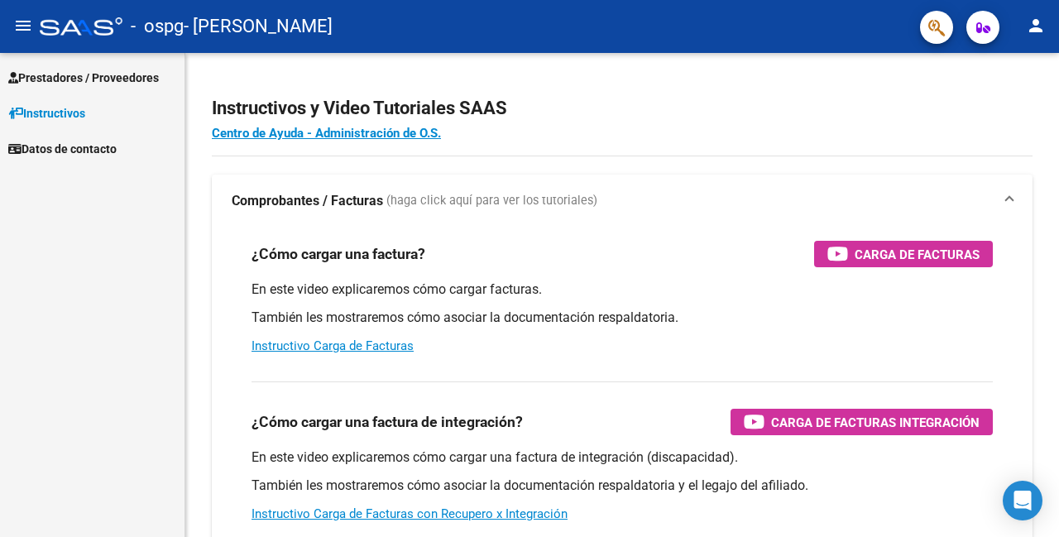
click at [1027, 26] on mat-icon "person" at bounding box center [1036, 26] width 20 height 20
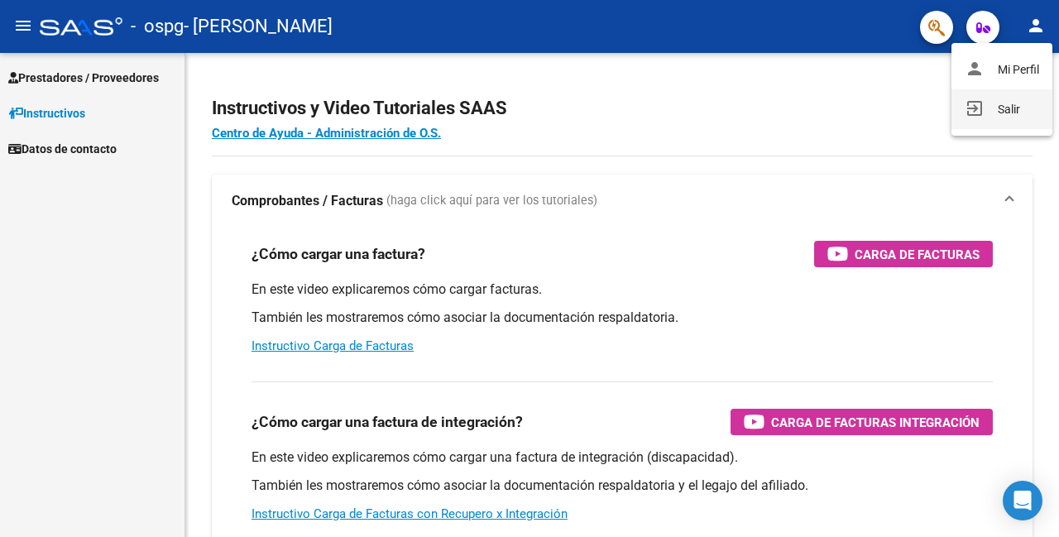
click at [981, 113] on button "exit_to_app Salir" at bounding box center [1001, 109] width 101 height 40
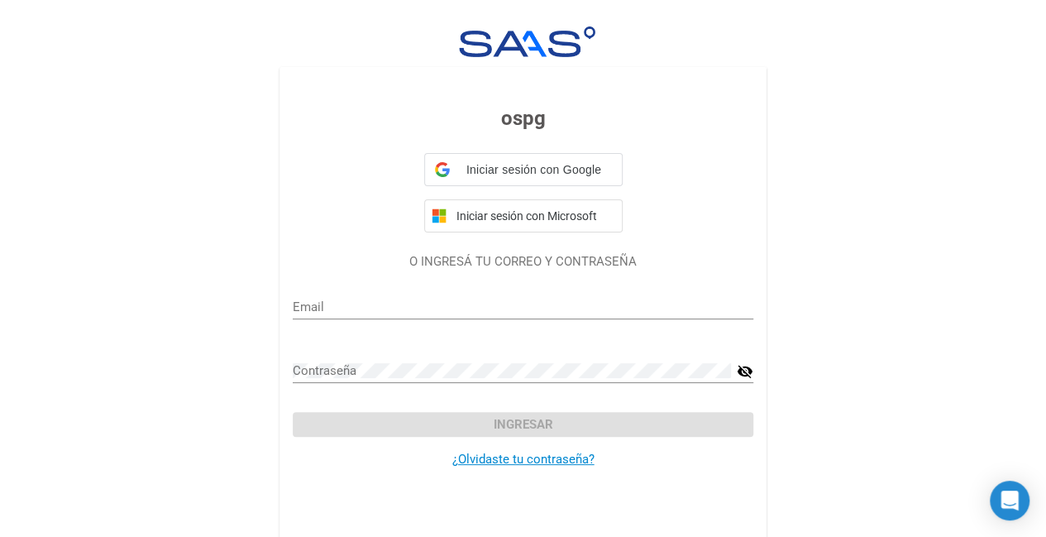
type input "[EMAIL_ADDRESS][PERSON_NAME][DOMAIN_NAME]"
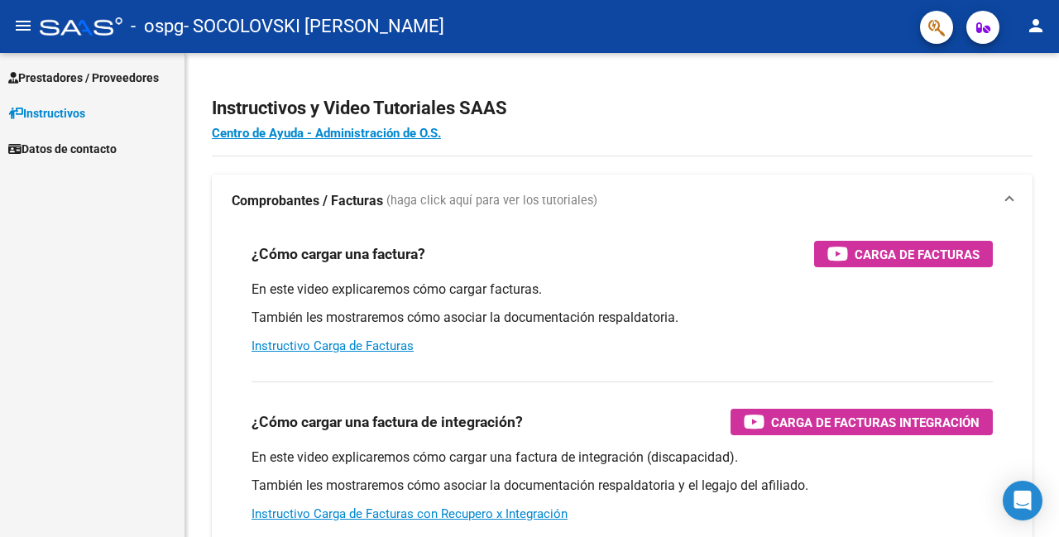
click at [98, 81] on span "Prestadores / Proveedores" at bounding box center [83, 78] width 151 height 18
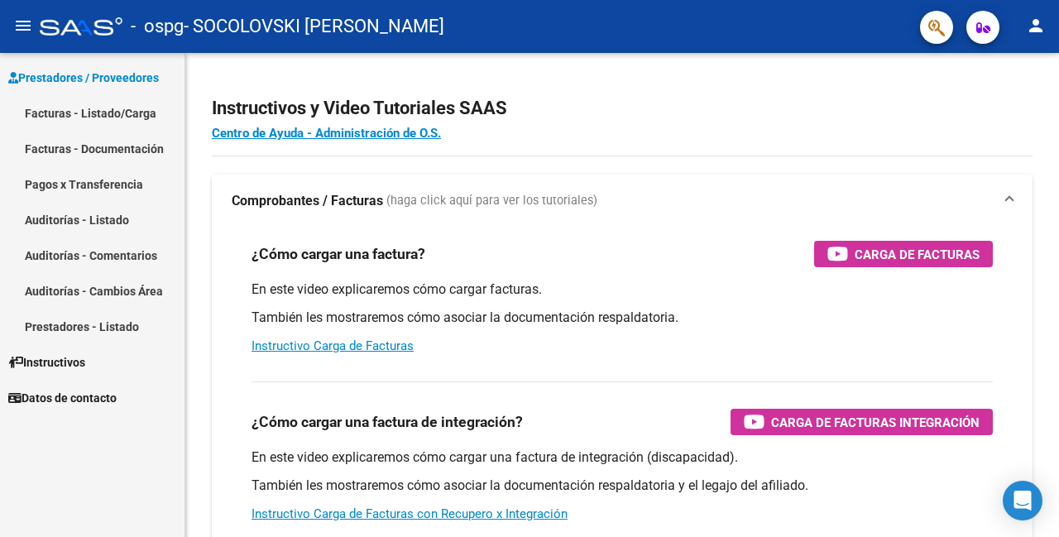
click at [106, 111] on link "Facturas - Listado/Carga" at bounding box center [92, 113] width 184 height 36
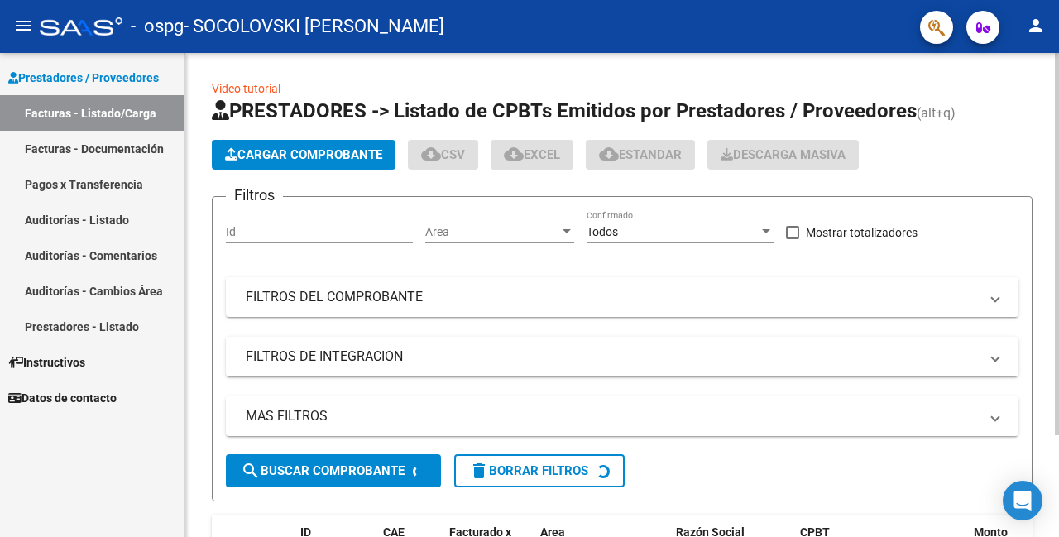
click at [278, 152] on span "Cargar Comprobante" at bounding box center [303, 154] width 157 height 15
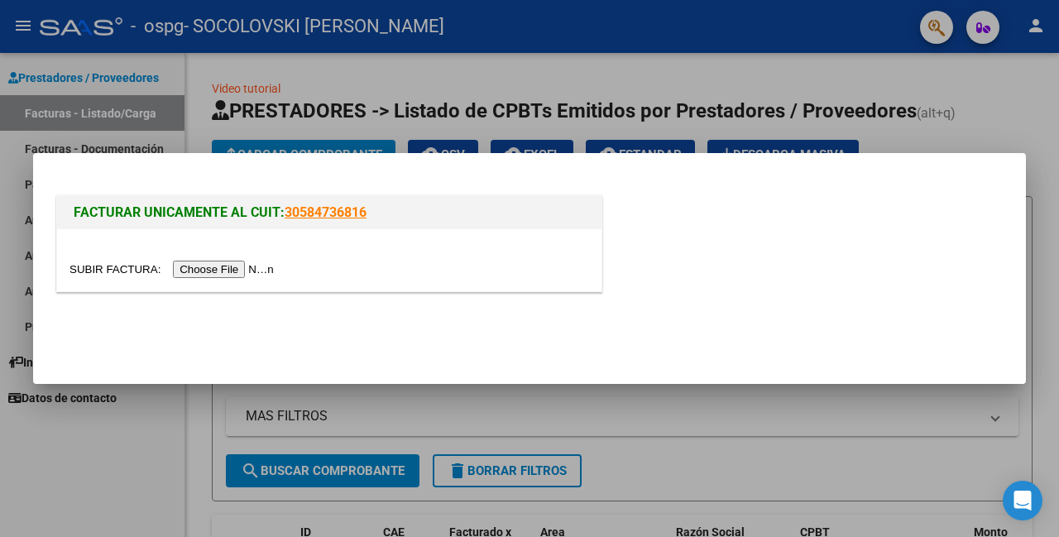
click at [216, 273] on input "file" at bounding box center [173, 269] width 209 height 17
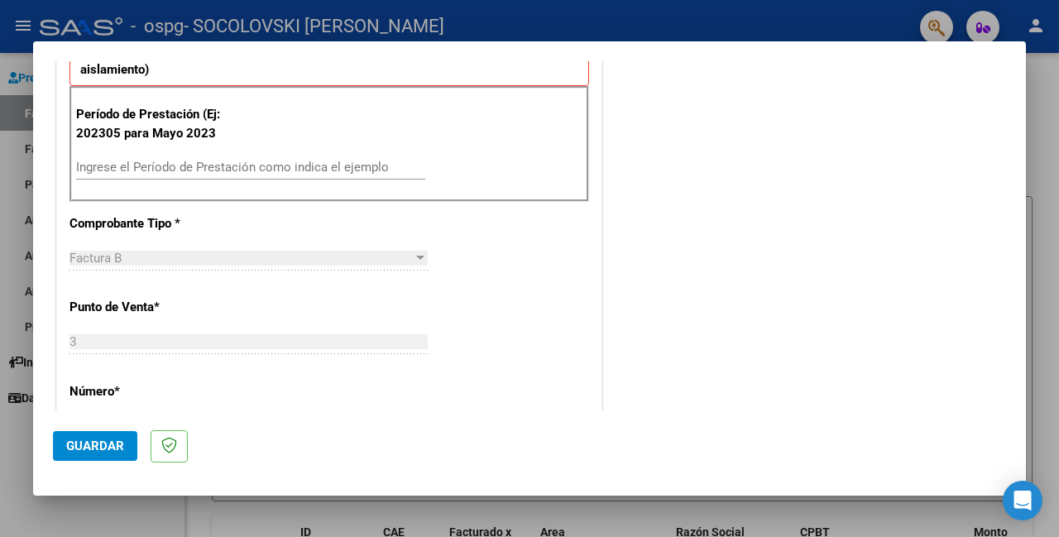
scroll to position [414, 0]
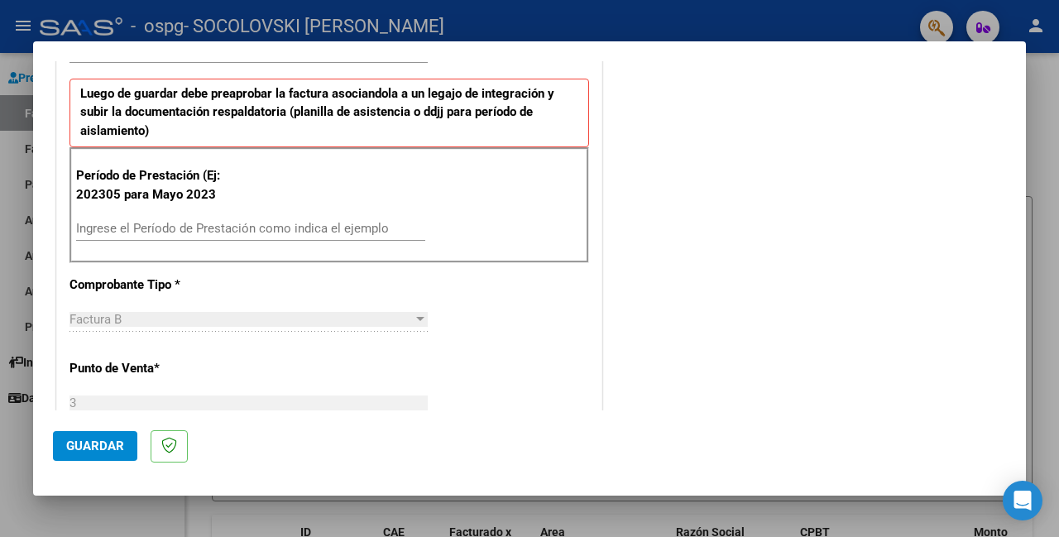
click at [170, 225] on input "Ingrese el Período de Prestación como indica el ejemplo" at bounding box center [250, 228] width 349 height 15
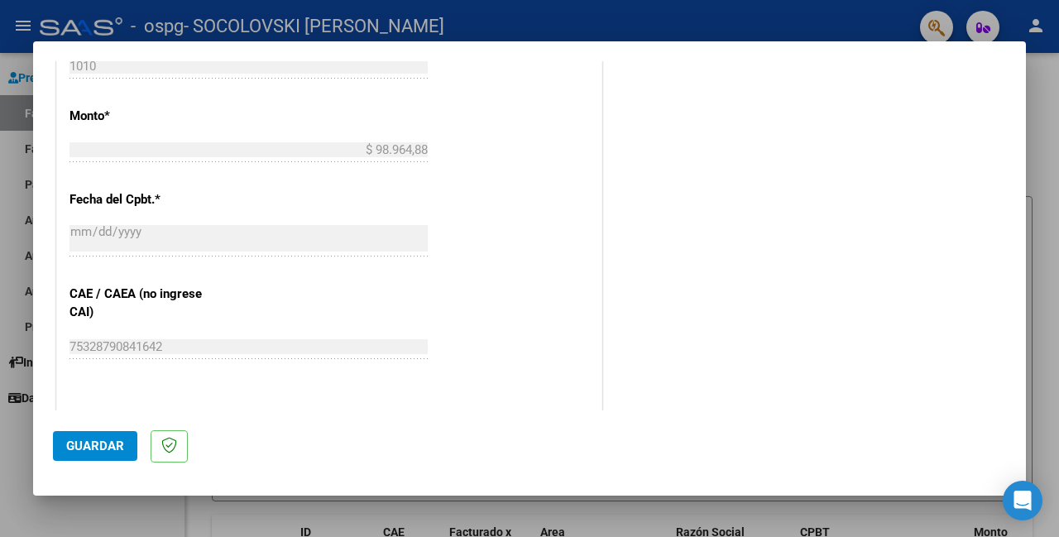
scroll to position [910, 0]
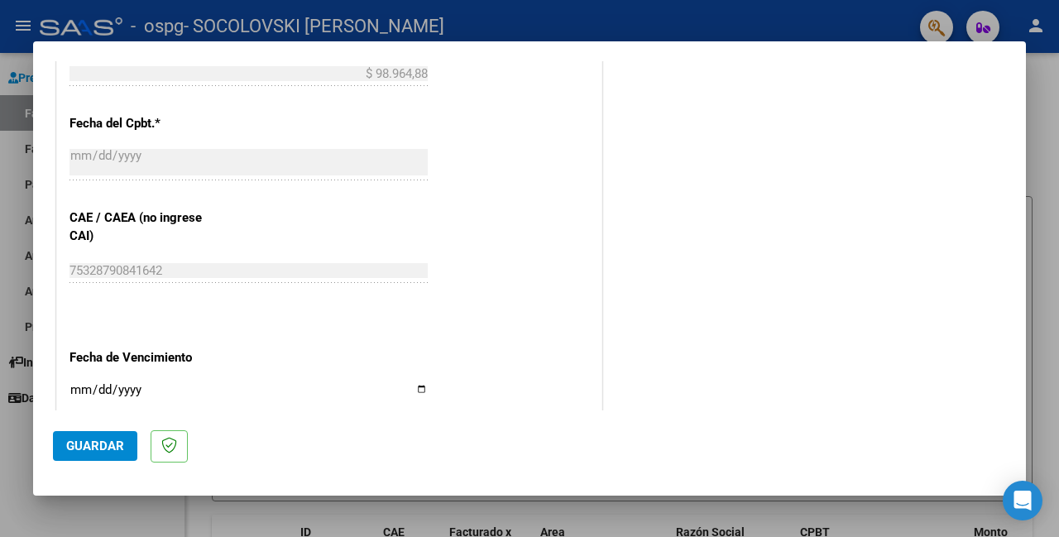
type input "202507"
click at [417, 383] on input "Ingresar la fecha" at bounding box center [248, 396] width 358 height 26
type input "[DATE]"
click at [125, 449] on button "Guardar" at bounding box center [95, 446] width 84 height 30
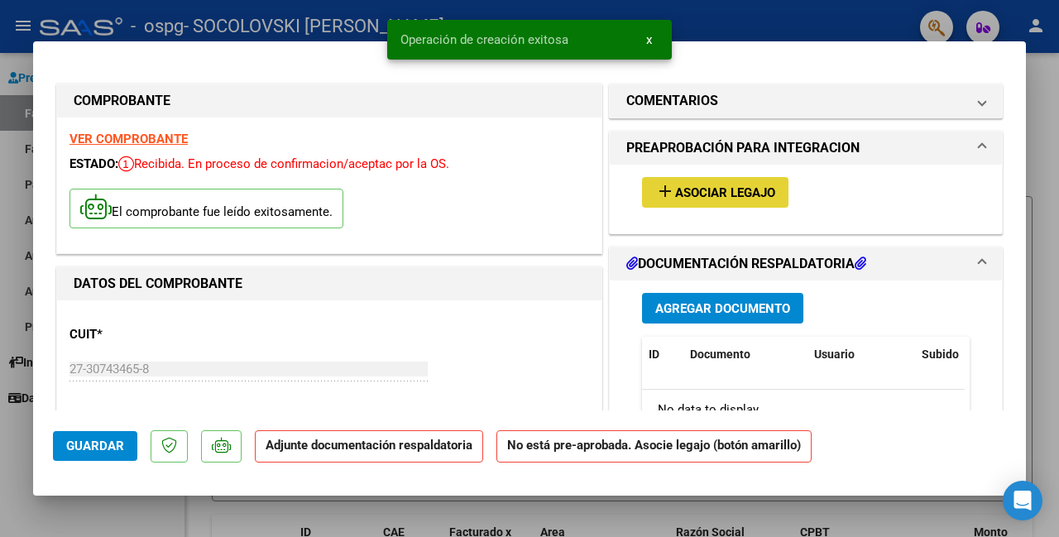
click at [698, 186] on span "Asociar Legajo" at bounding box center [725, 192] width 100 height 15
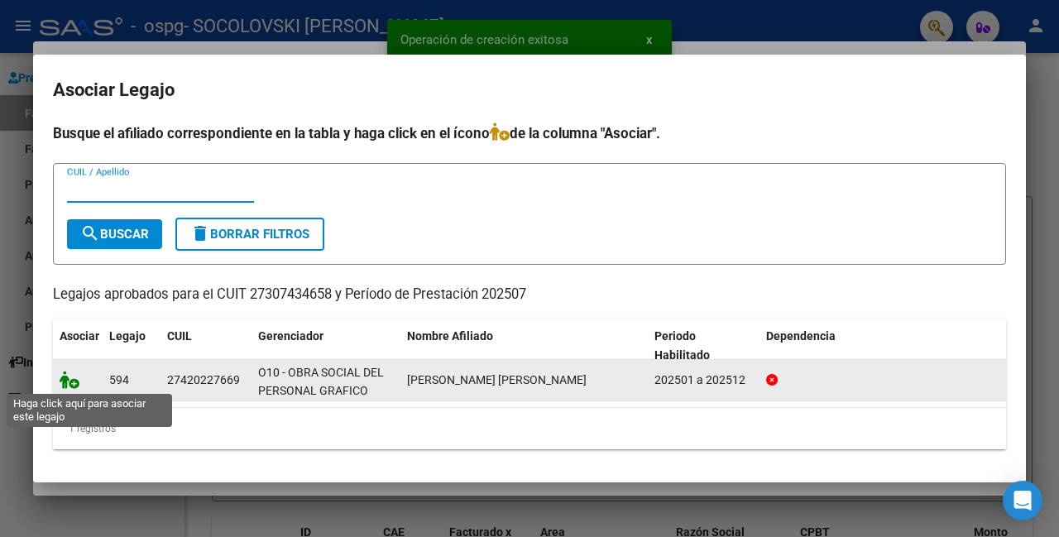
click at [68, 378] on icon at bounding box center [70, 380] width 20 height 18
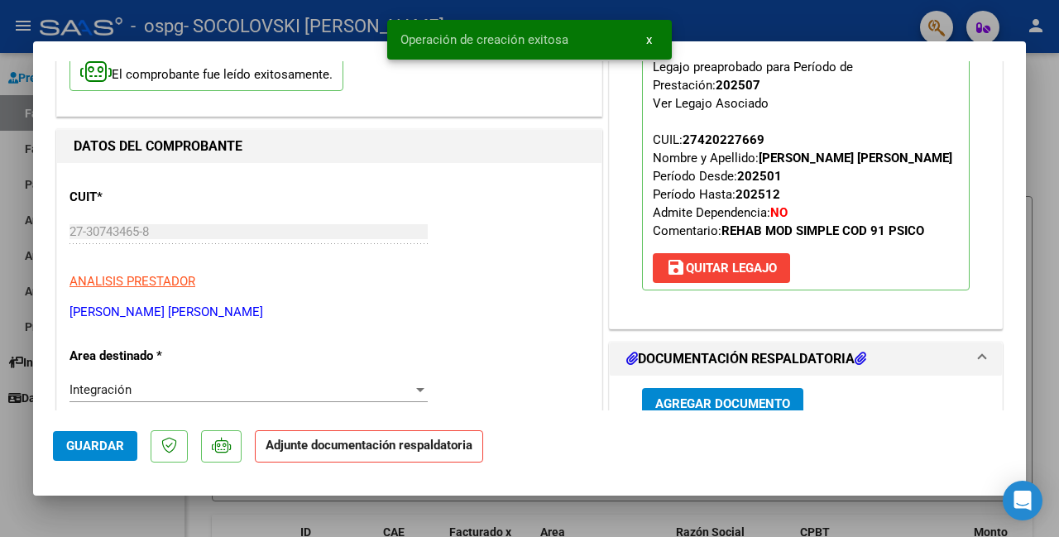
scroll to position [248, 0]
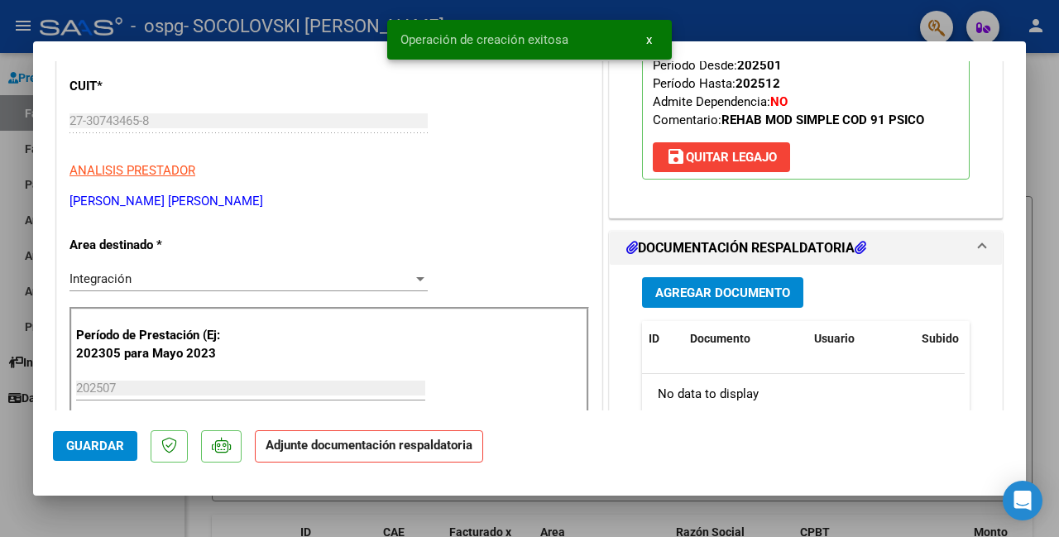
click at [707, 294] on span "Agregar Documento" at bounding box center [722, 292] width 135 height 15
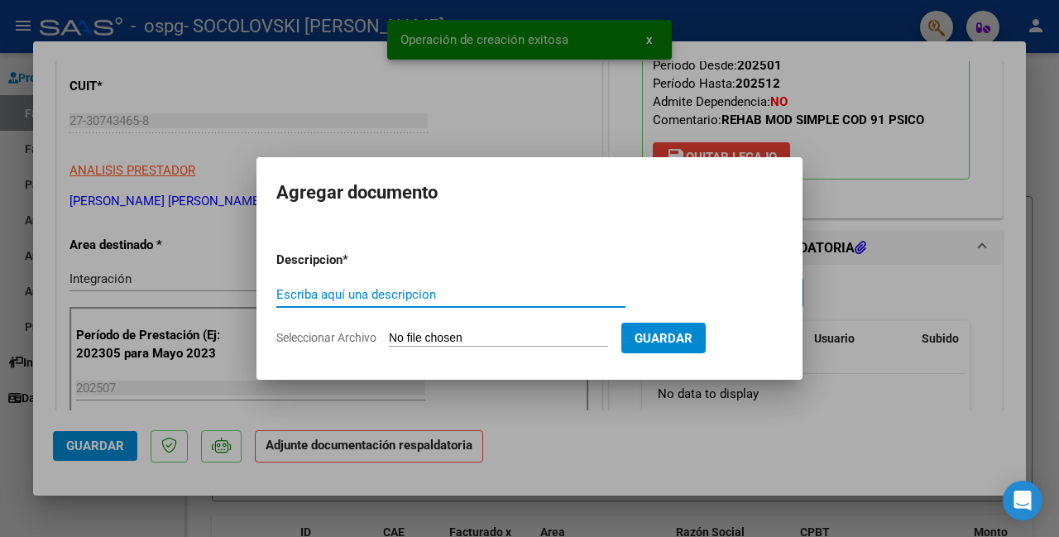
click at [430, 350] on form "Descripcion * Escriba aquí una descripcion Seleccionar Archivo Guardar" at bounding box center [529, 298] width 506 height 121
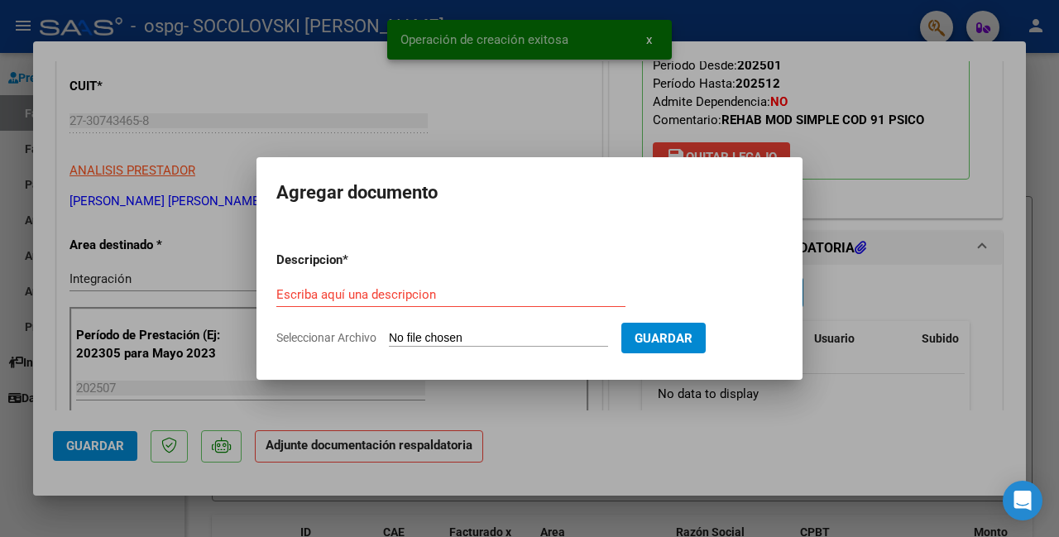
click at [425, 336] on input "Seleccionar Archivo" at bounding box center [498, 339] width 219 height 16
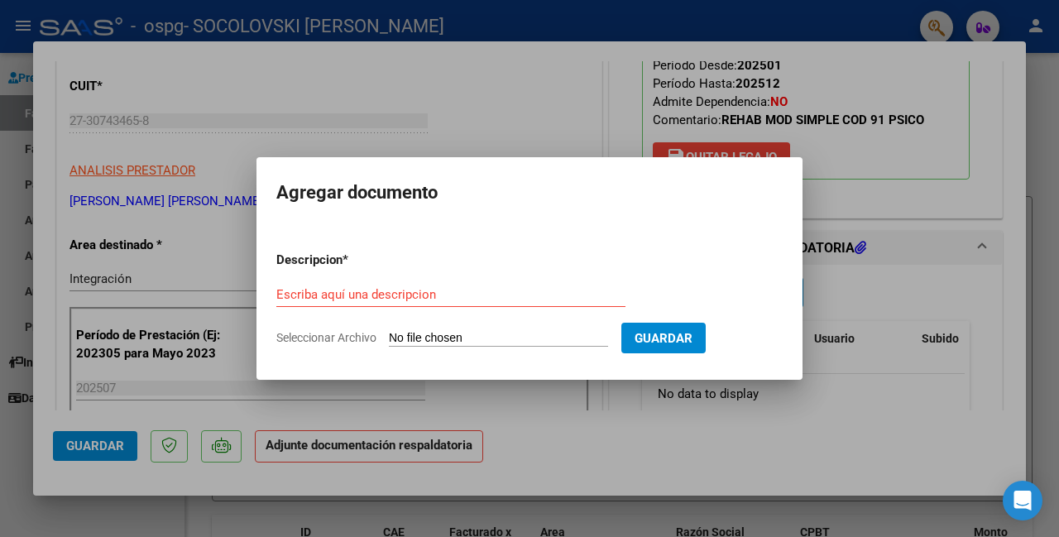
type input "C:\fakepath\[PERSON_NAME] planilla [PERSON_NAME] 2025.pdf"
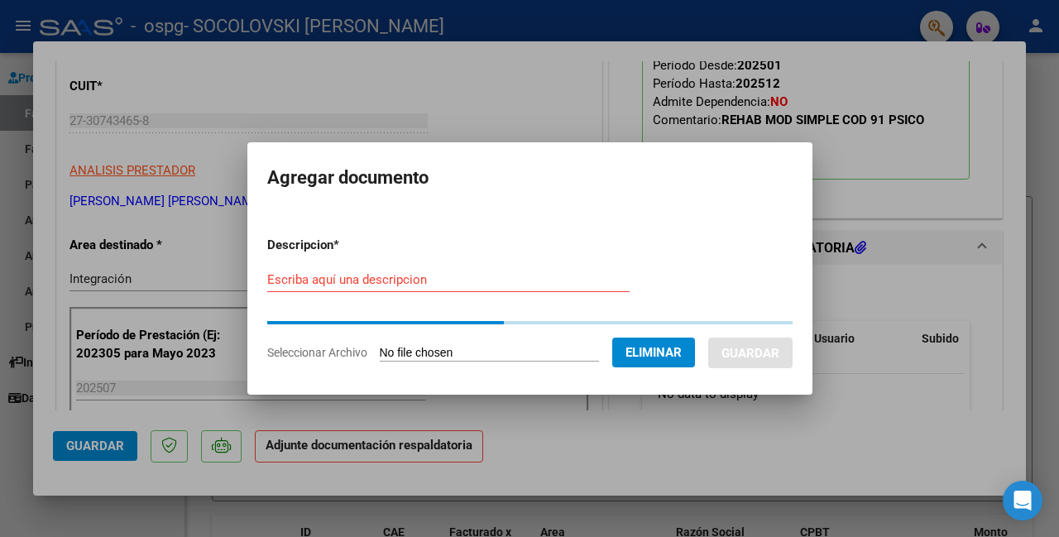
click at [399, 264] on form "Descripcion * Escriba aquí una descripcion Seleccionar Archivo Eliminar Guardar" at bounding box center [529, 298] width 525 height 151
click at [413, 280] on input "Escriba aquí una descripcion" at bounding box center [448, 279] width 362 height 15
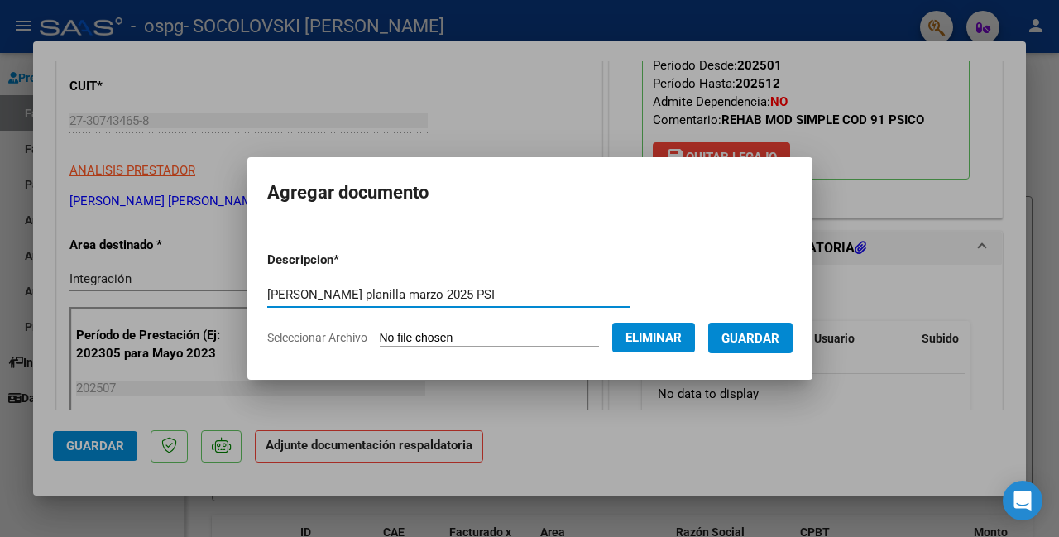
click at [418, 287] on input "[PERSON_NAME] planilla marzo 2025 PSI" at bounding box center [448, 294] width 362 height 15
type input "[PERSON_NAME] planilla [PERSON_NAME] 2025 PSI"
click at [739, 333] on span "Guardar" at bounding box center [750, 338] width 58 height 15
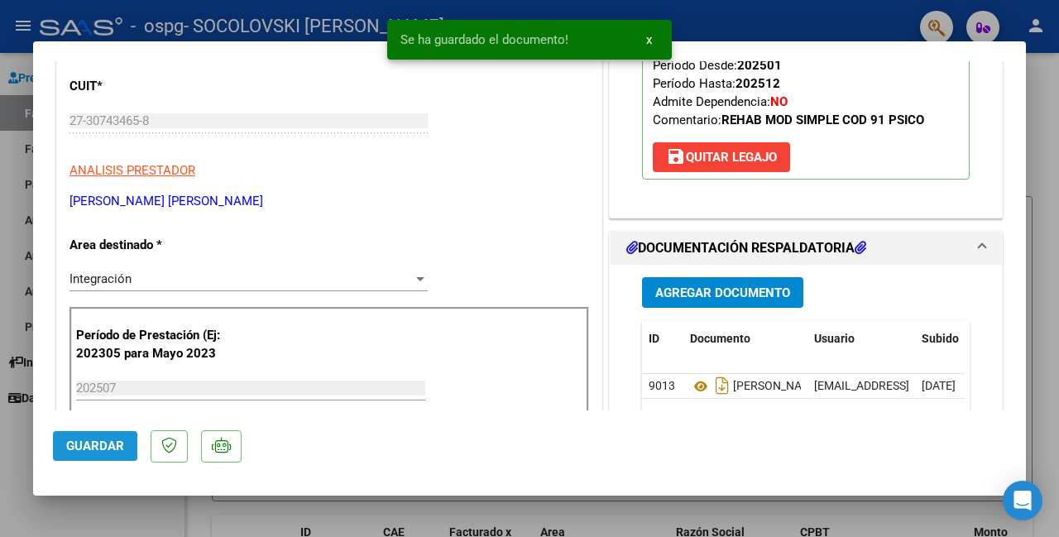
click at [112, 448] on span "Guardar" at bounding box center [95, 445] width 58 height 15
click at [164, 513] on div at bounding box center [529, 268] width 1059 height 537
type input "$ 0,00"
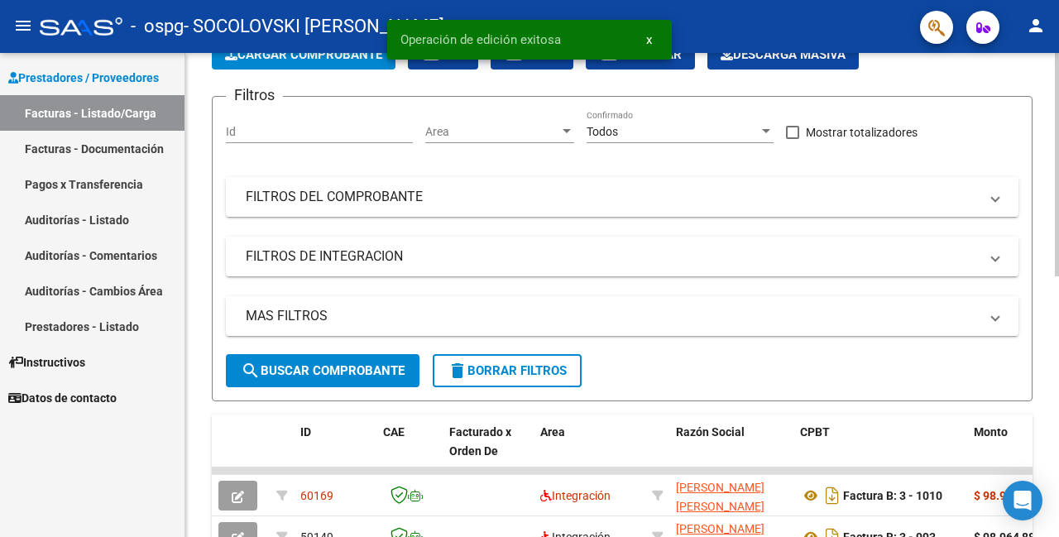
scroll to position [165, 0]
